Goal: Task Accomplishment & Management: Use online tool/utility

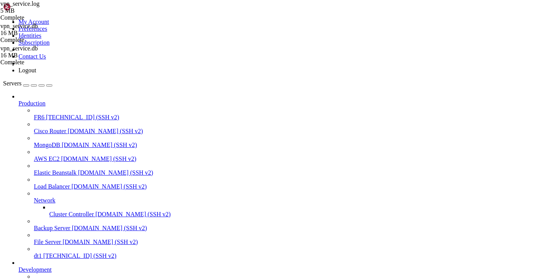
scroll to position [334, 0]
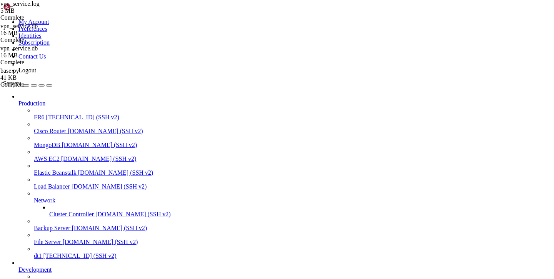
type input "/var/service/vpn-no-yk"
